Goal: Find specific page/section: Find specific page/section

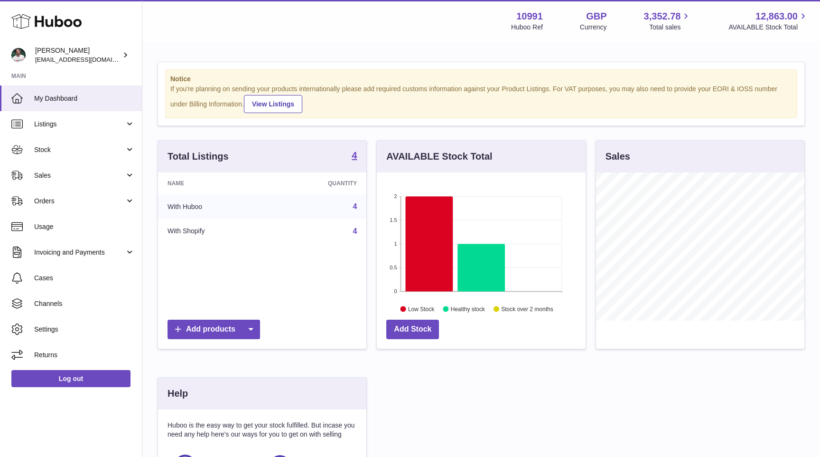
scroll to position [148, 208]
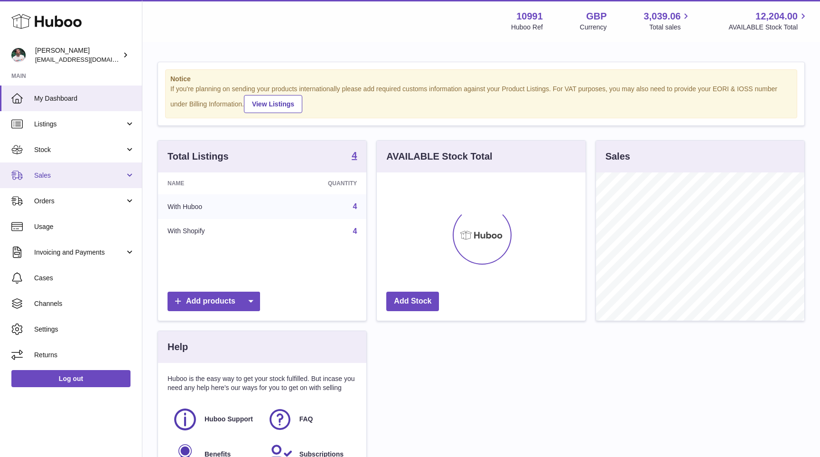
scroll to position [148, 208]
click at [112, 174] on span "Sales" at bounding box center [79, 175] width 91 height 9
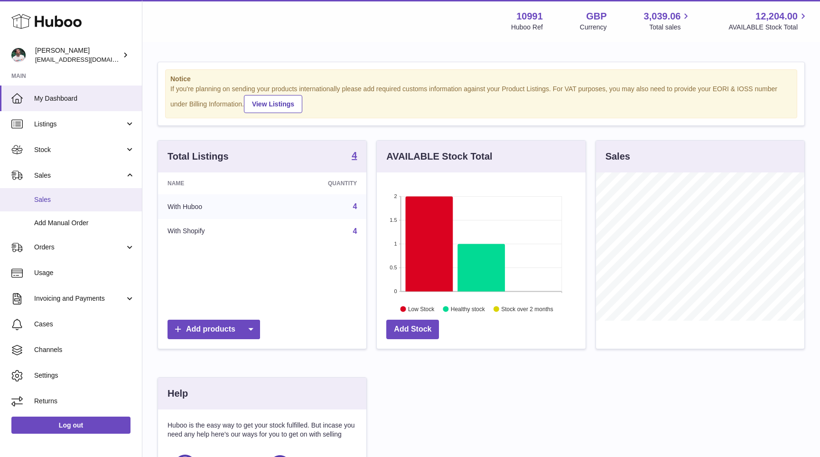
click at [106, 201] on span "Sales" at bounding box center [84, 199] width 101 height 9
